Goal: Information Seeking & Learning: Learn about a topic

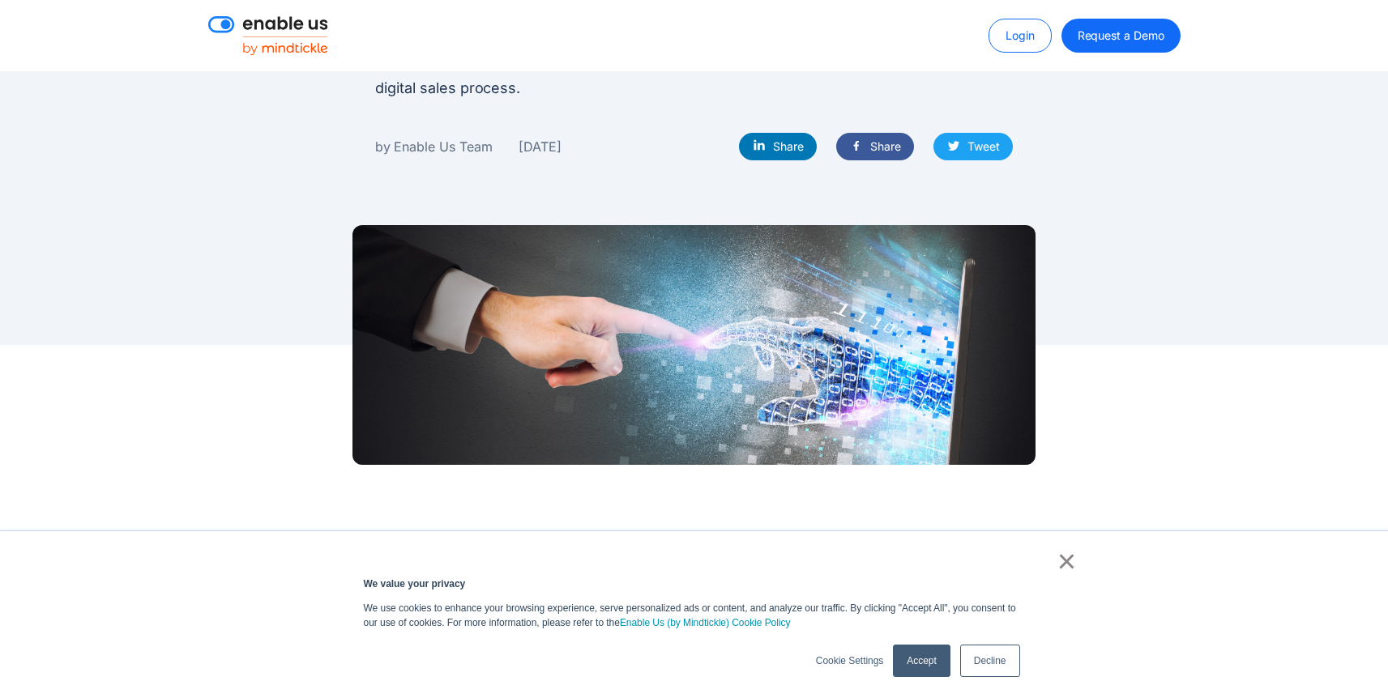
scroll to position [358, 0]
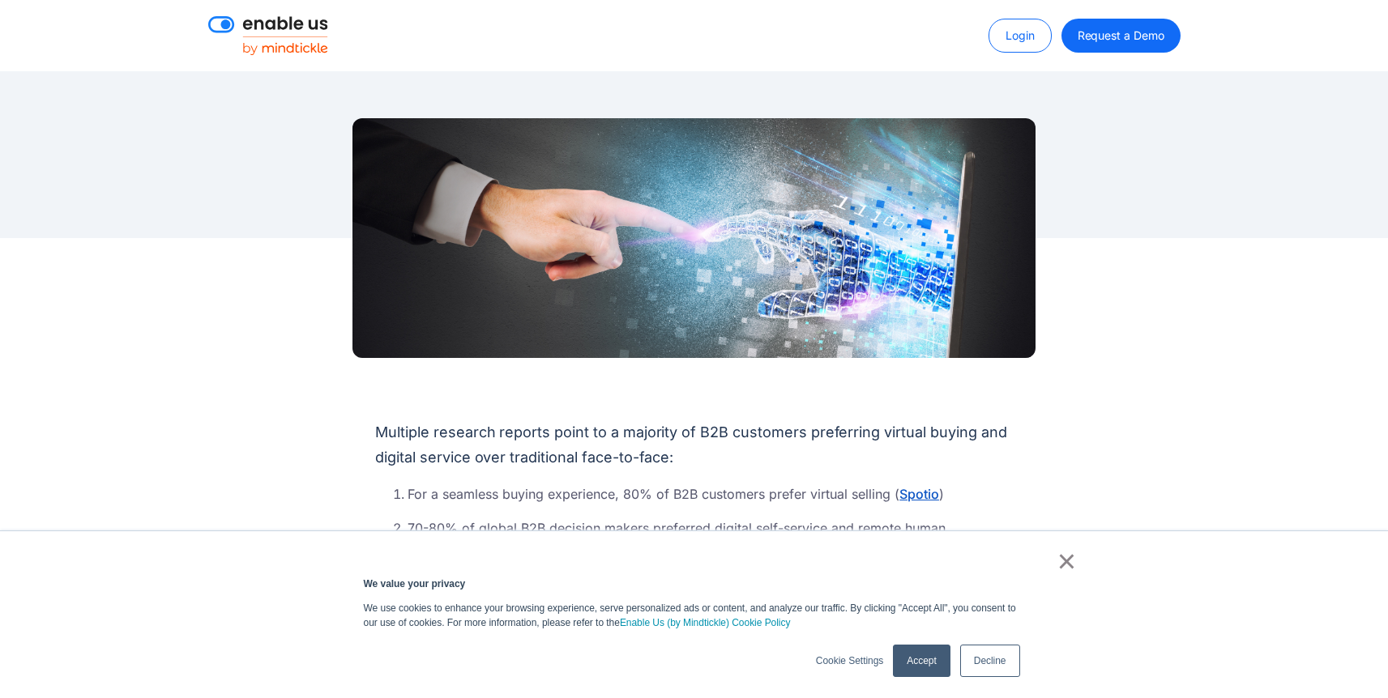
click at [1068, 566] on link "×" at bounding box center [1066, 561] width 19 height 15
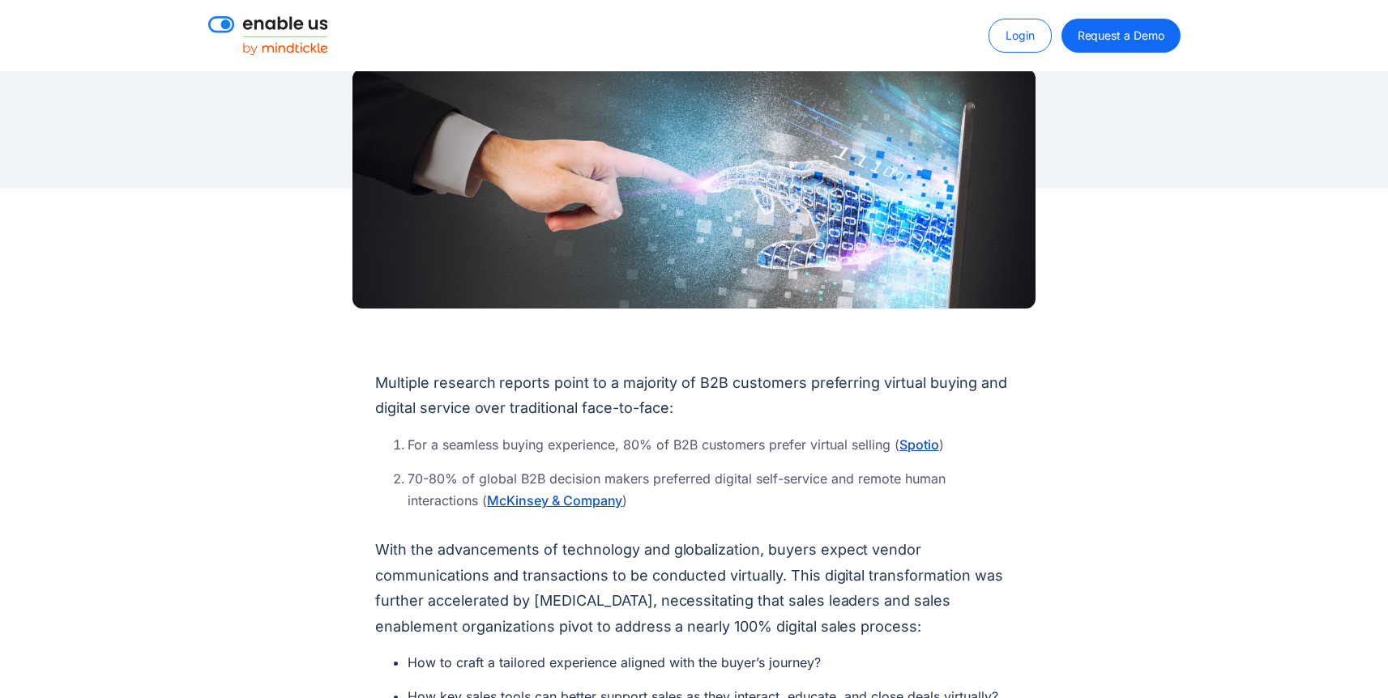
scroll to position [411, 0]
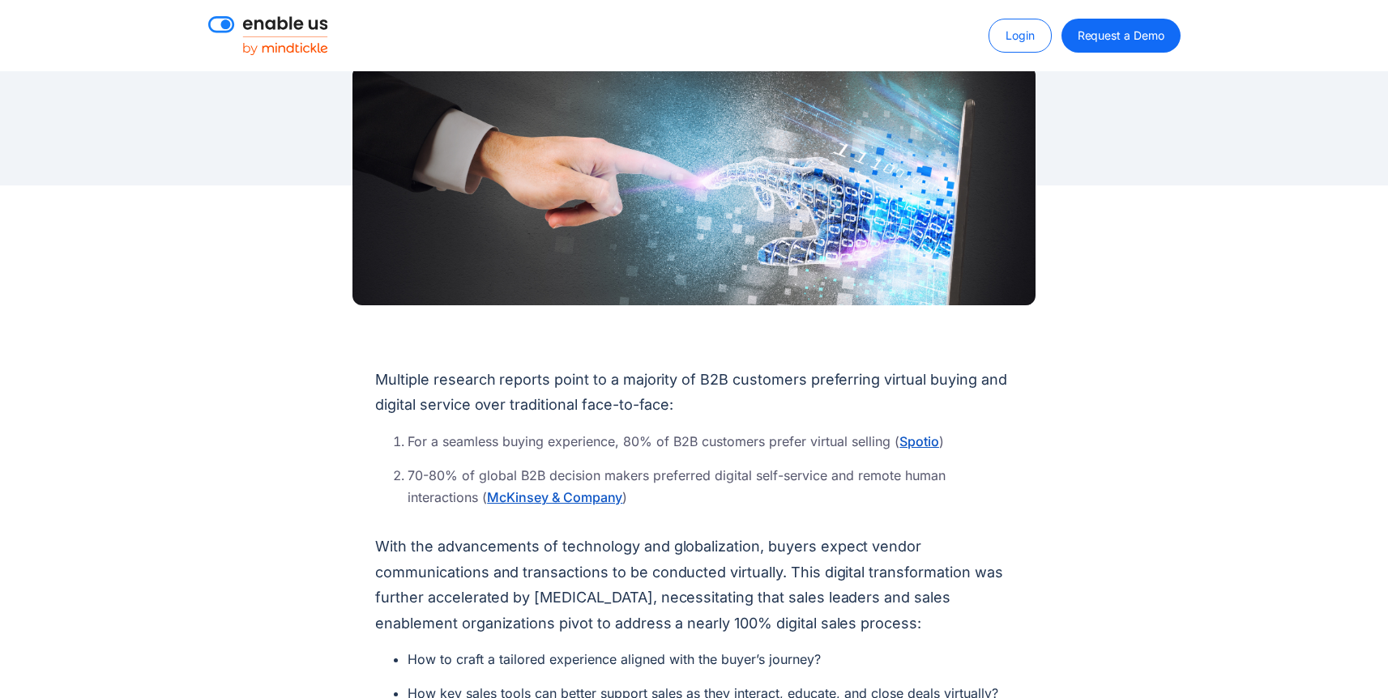
click at [816, 490] on li "70-80% of global B2B decision makers preferred digital self-service and remote …" at bounding box center [710, 487] width 605 height 44
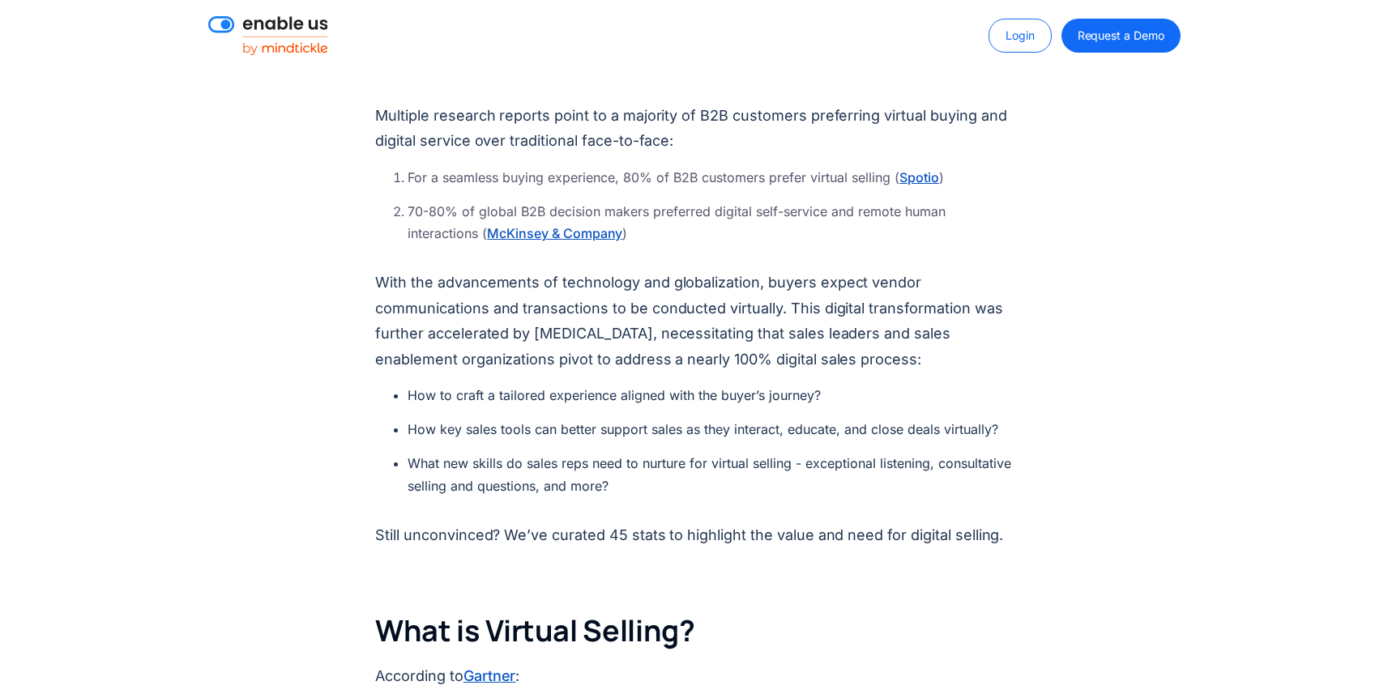
scroll to position [676, 0]
click at [576, 235] on link "McKinsey & Company" at bounding box center [554, 232] width 135 height 19
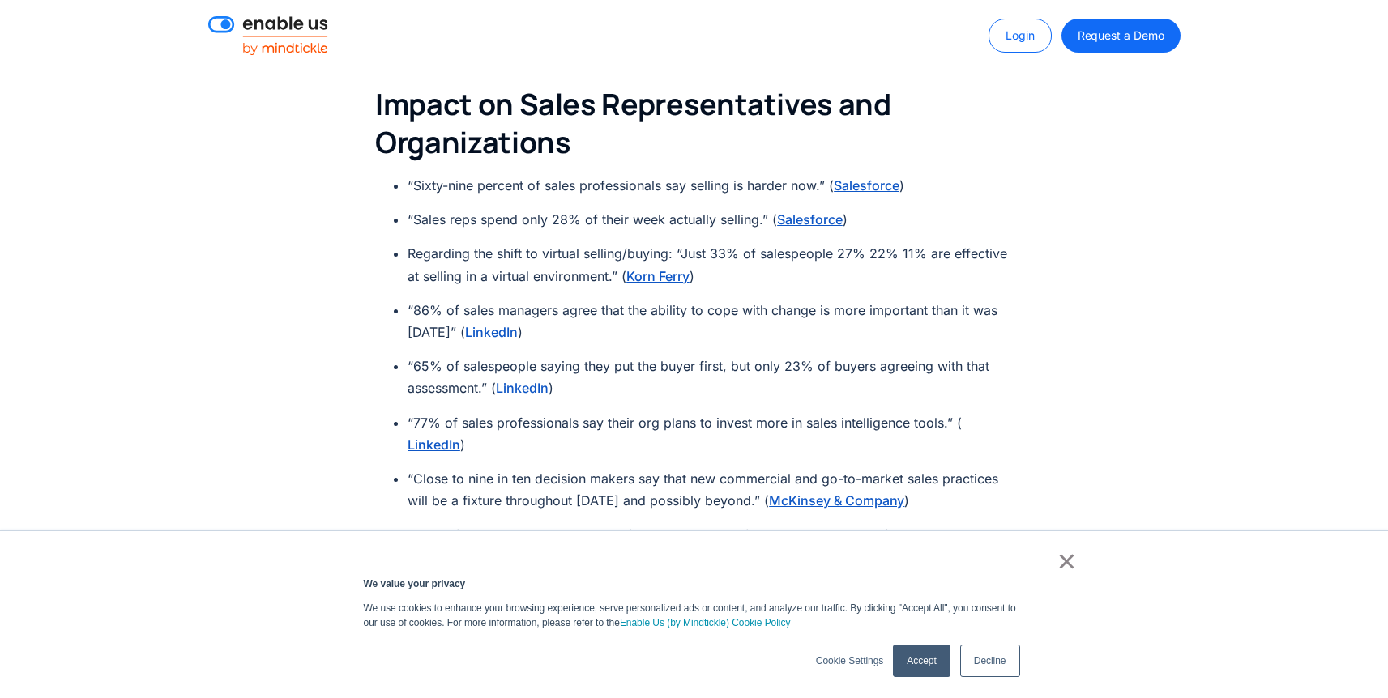
scroll to position [1607, 0]
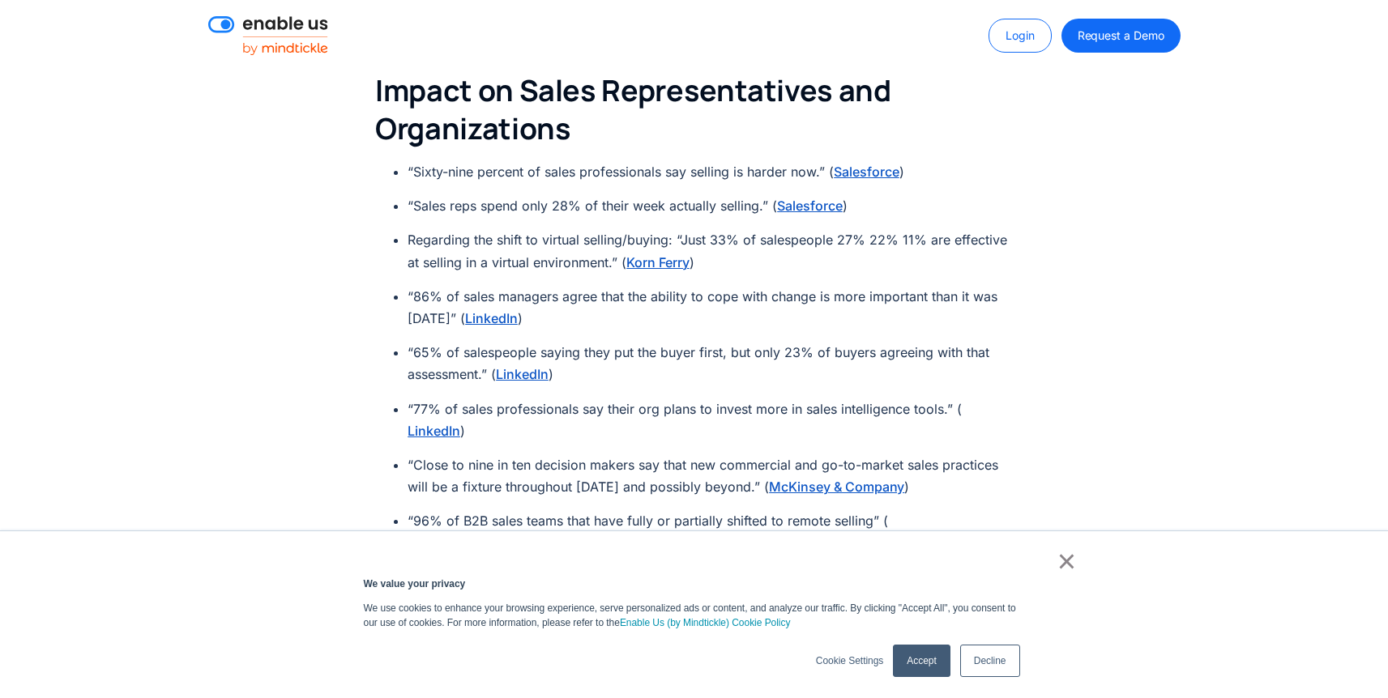
click at [754, 170] on li "“Sixty-nine percent of sales professionals say selling is harder now.” ( Salesf…" at bounding box center [710, 172] width 605 height 22
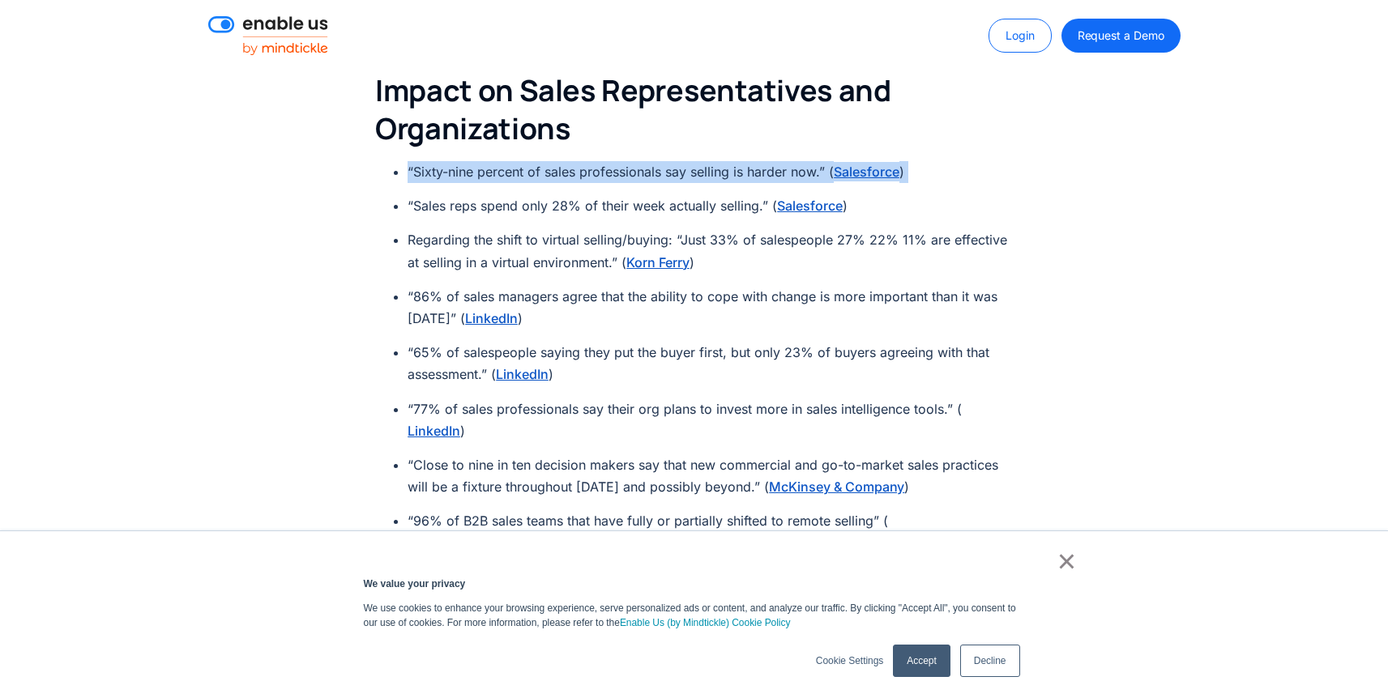
click at [754, 170] on li "“Sixty-nine percent of sales professionals say selling is harder now.” ( Salesf…" at bounding box center [710, 172] width 605 height 22
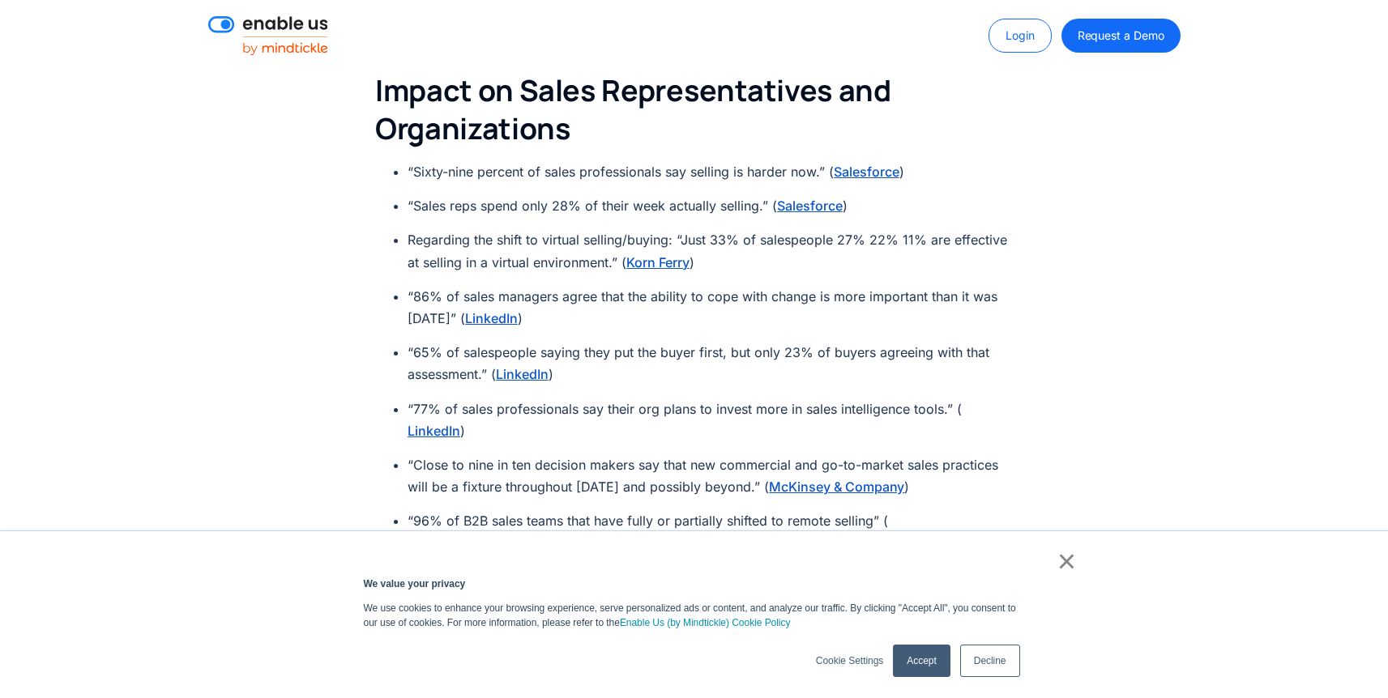
click at [705, 203] on li "“Sales reps spend only 28% of their week actually selling.” ( Salesforce )" at bounding box center [710, 206] width 605 height 22
click at [664, 346] on li "“65% of salespeople saying they put the buyer first, but only 23% of buyers agr…" at bounding box center [710, 364] width 605 height 44
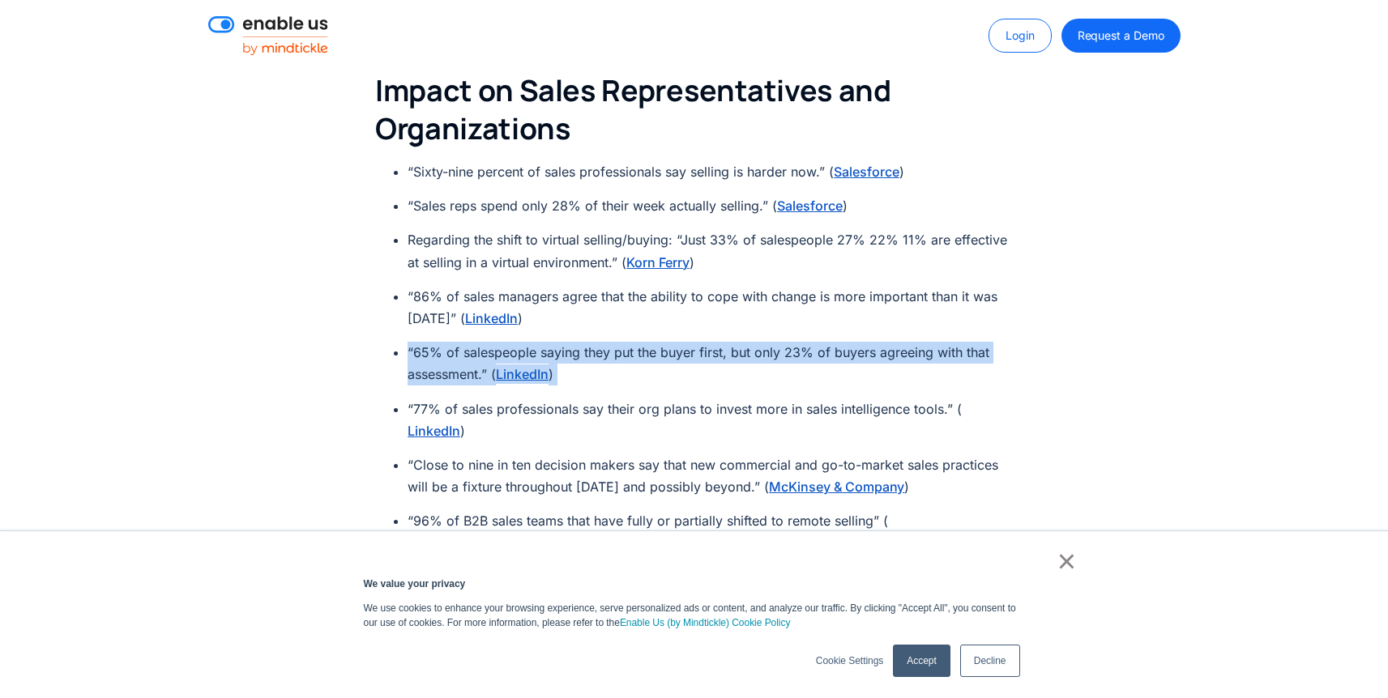
click at [664, 346] on li "“65% of salespeople saying they put the buyer first, but only 23% of buyers agr…" at bounding box center [710, 364] width 605 height 44
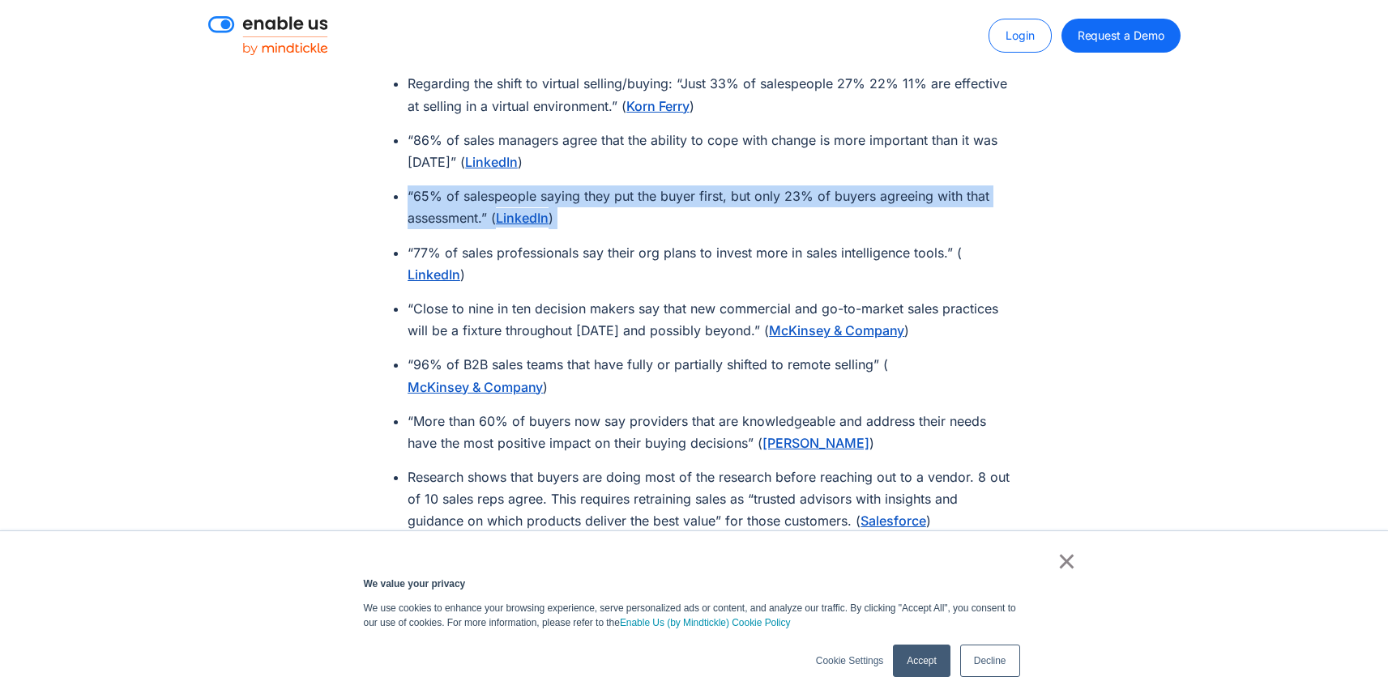
scroll to position [1779, 0]
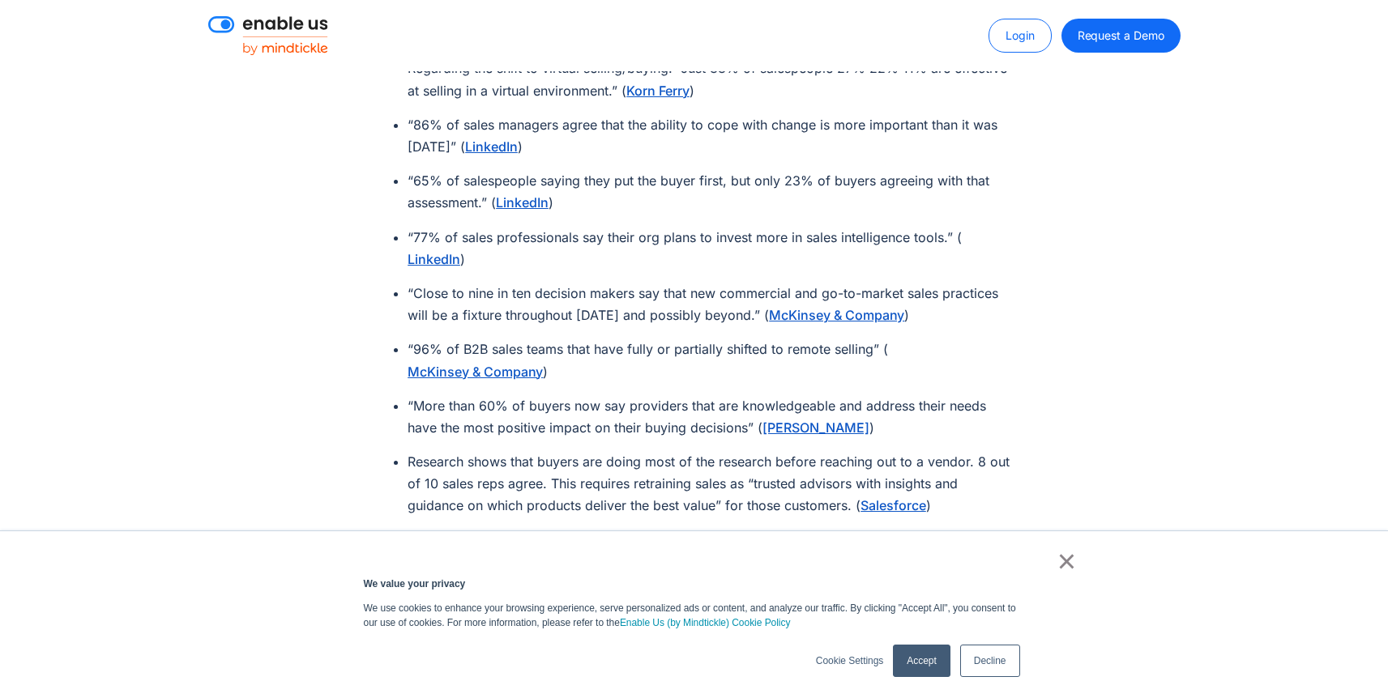
click at [650, 345] on li "“96% of B2B sales teams that have fully or partially shifted to remote selling”…" at bounding box center [710, 361] width 605 height 44
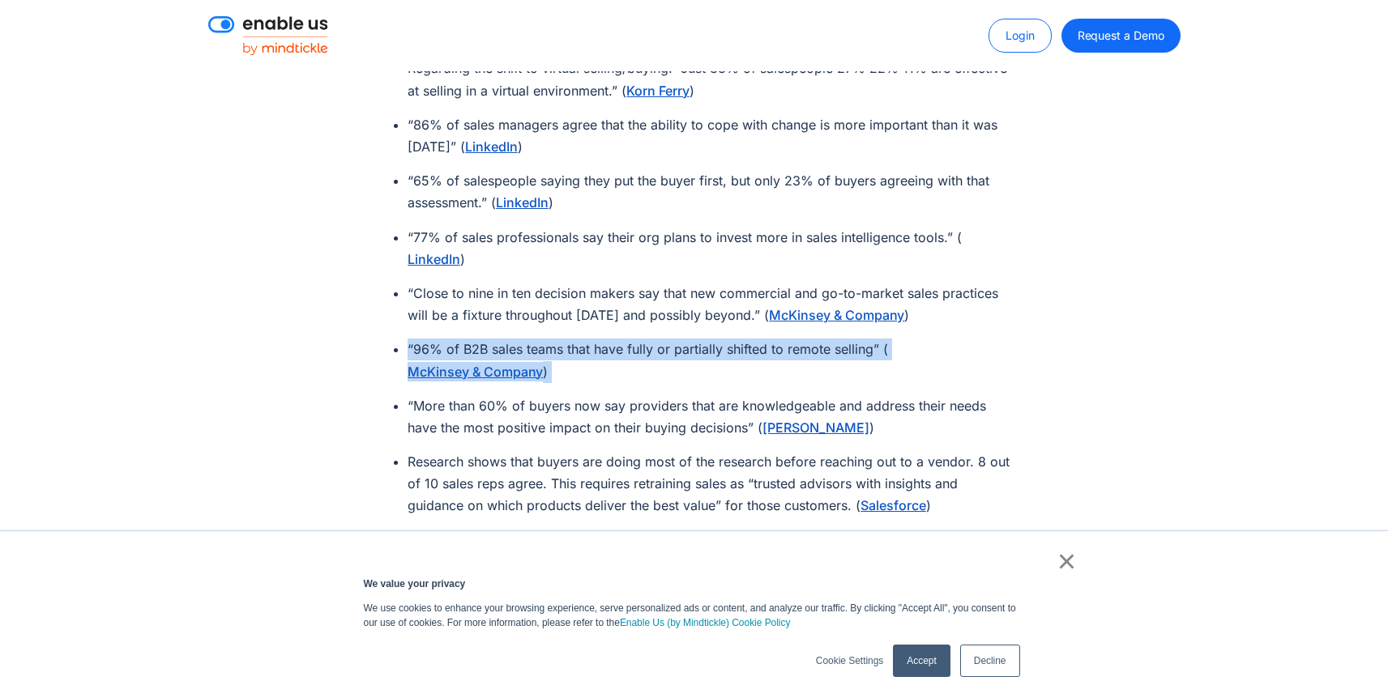
click at [650, 345] on li "“96% of B2B sales teams that have fully or partially shifted to remote selling”…" at bounding box center [710, 361] width 605 height 44
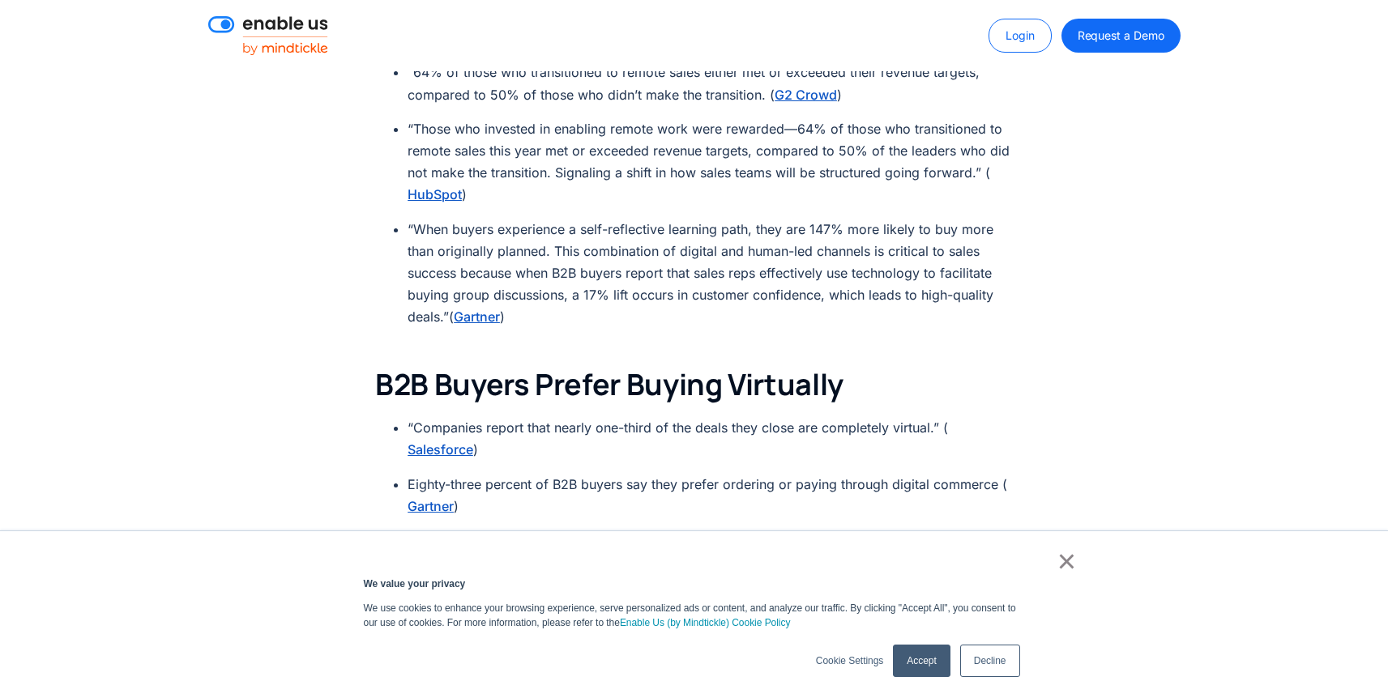
scroll to position [3233, 0]
